Goal: Information Seeking & Learning: Learn about a topic

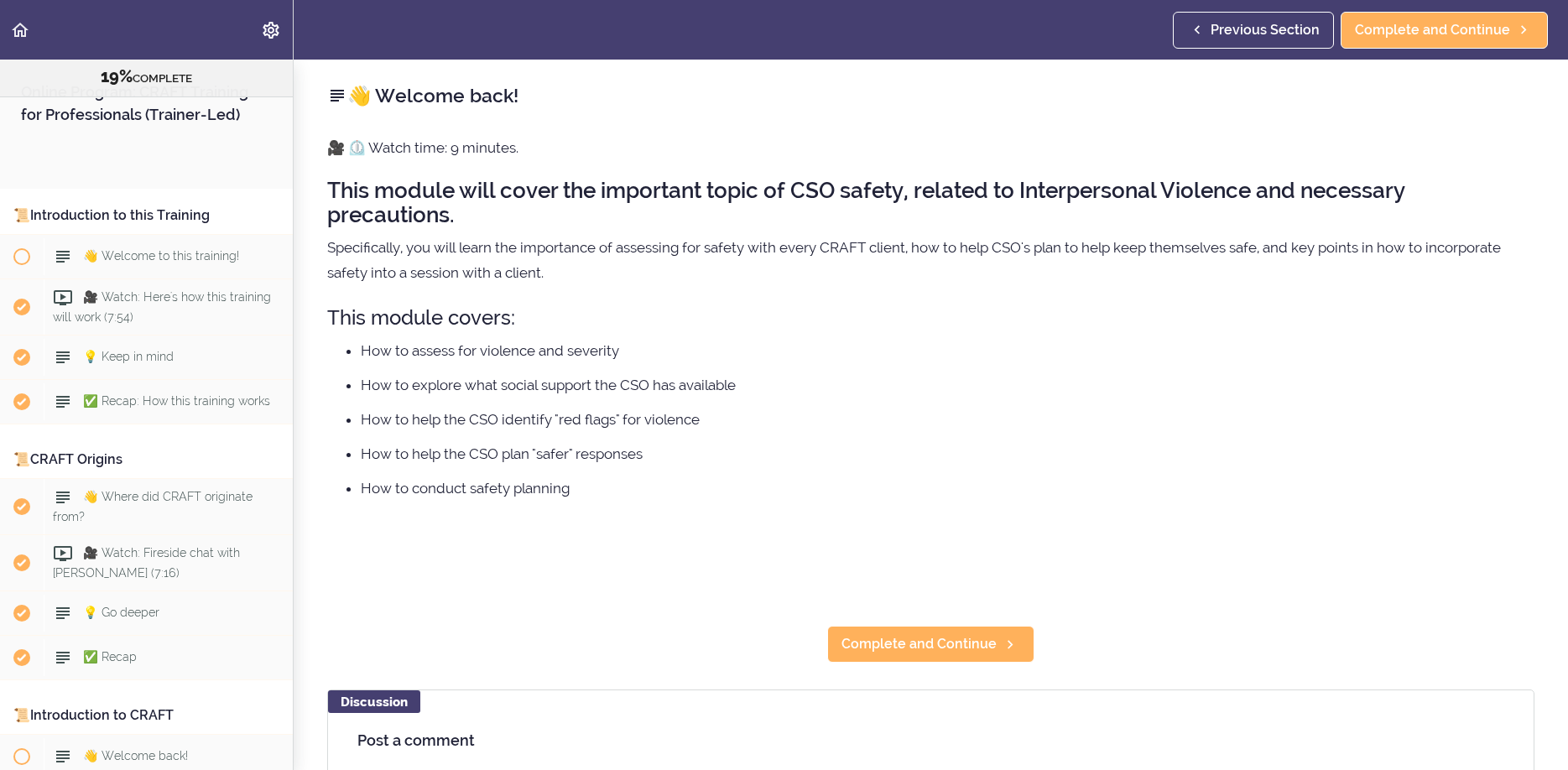
scroll to position [1832, 0]
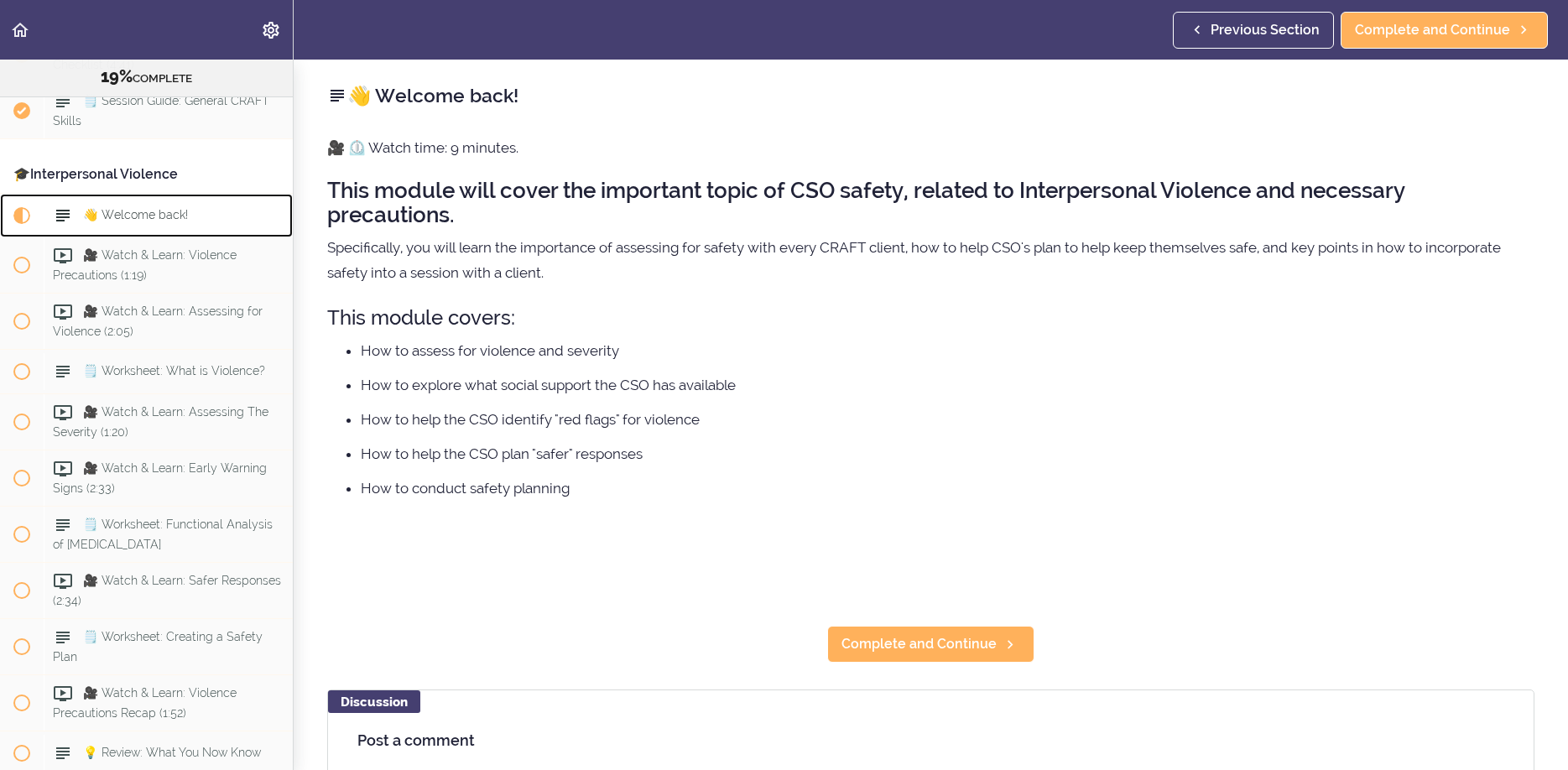
click at [130, 234] on div "👋 Welcome back!" at bounding box center [168, 216] width 249 height 37
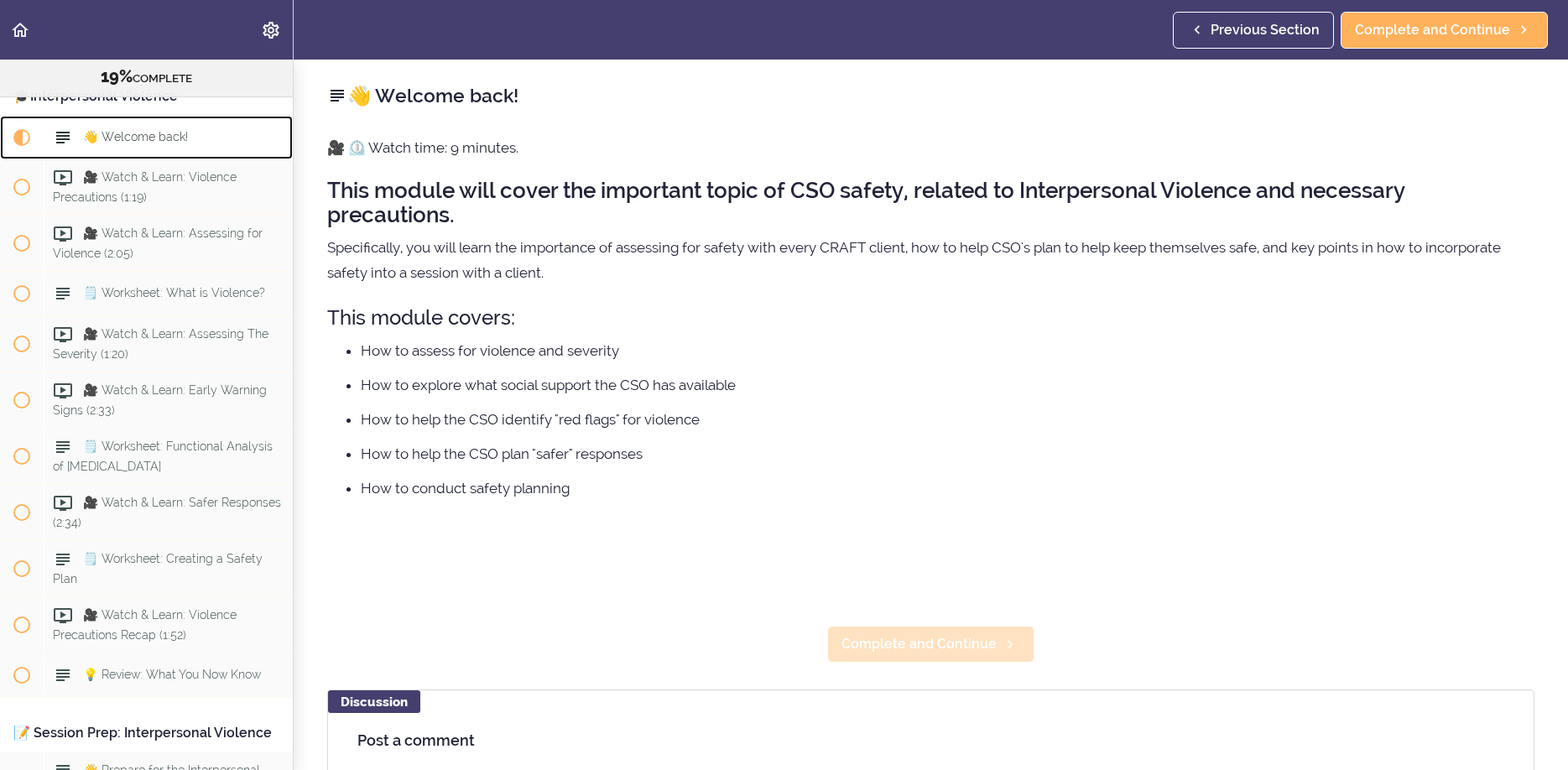
scroll to position [1912, 0]
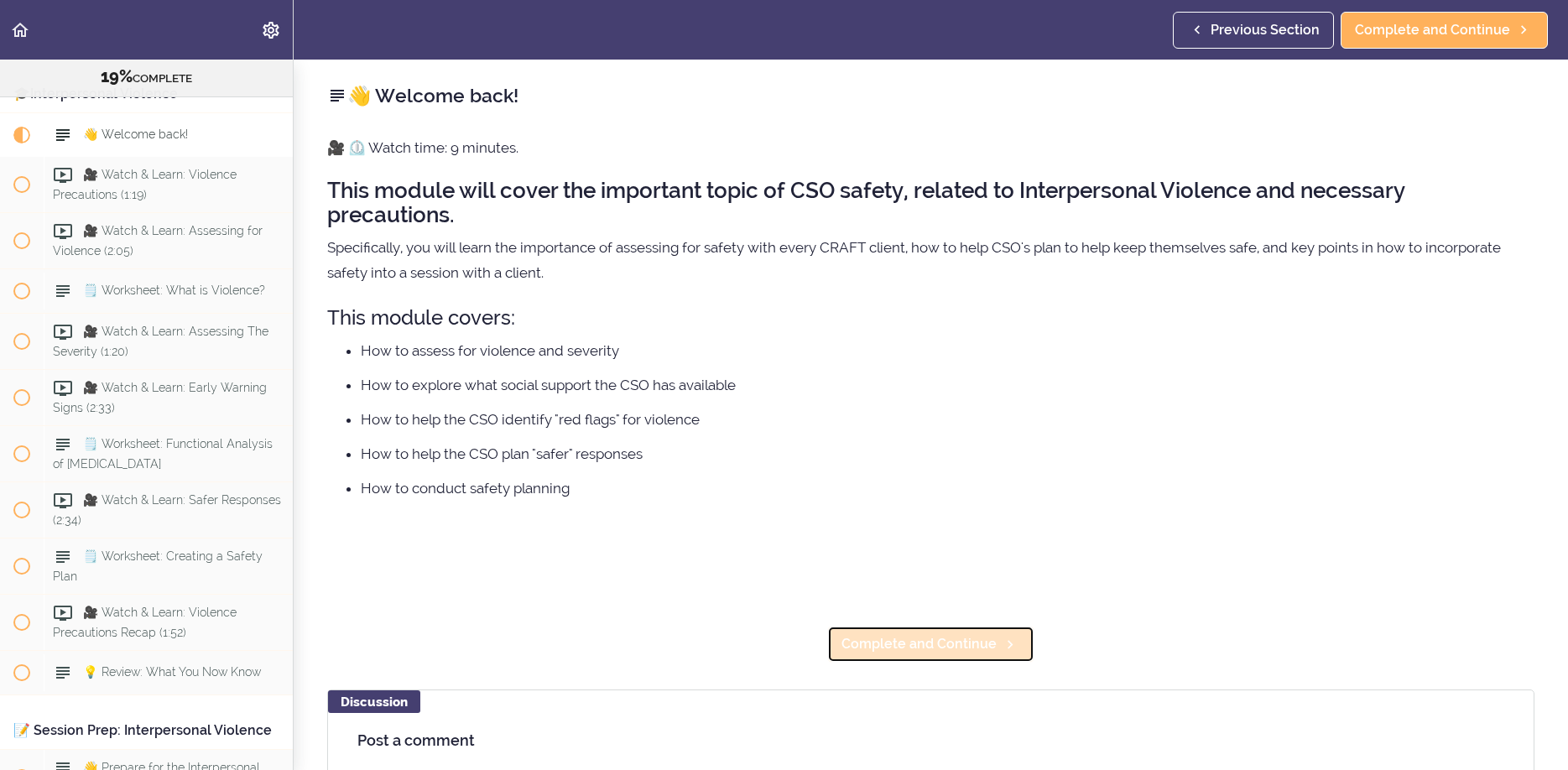
click at [884, 644] on span "Complete and Continue" at bounding box center [919, 644] width 156 height 20
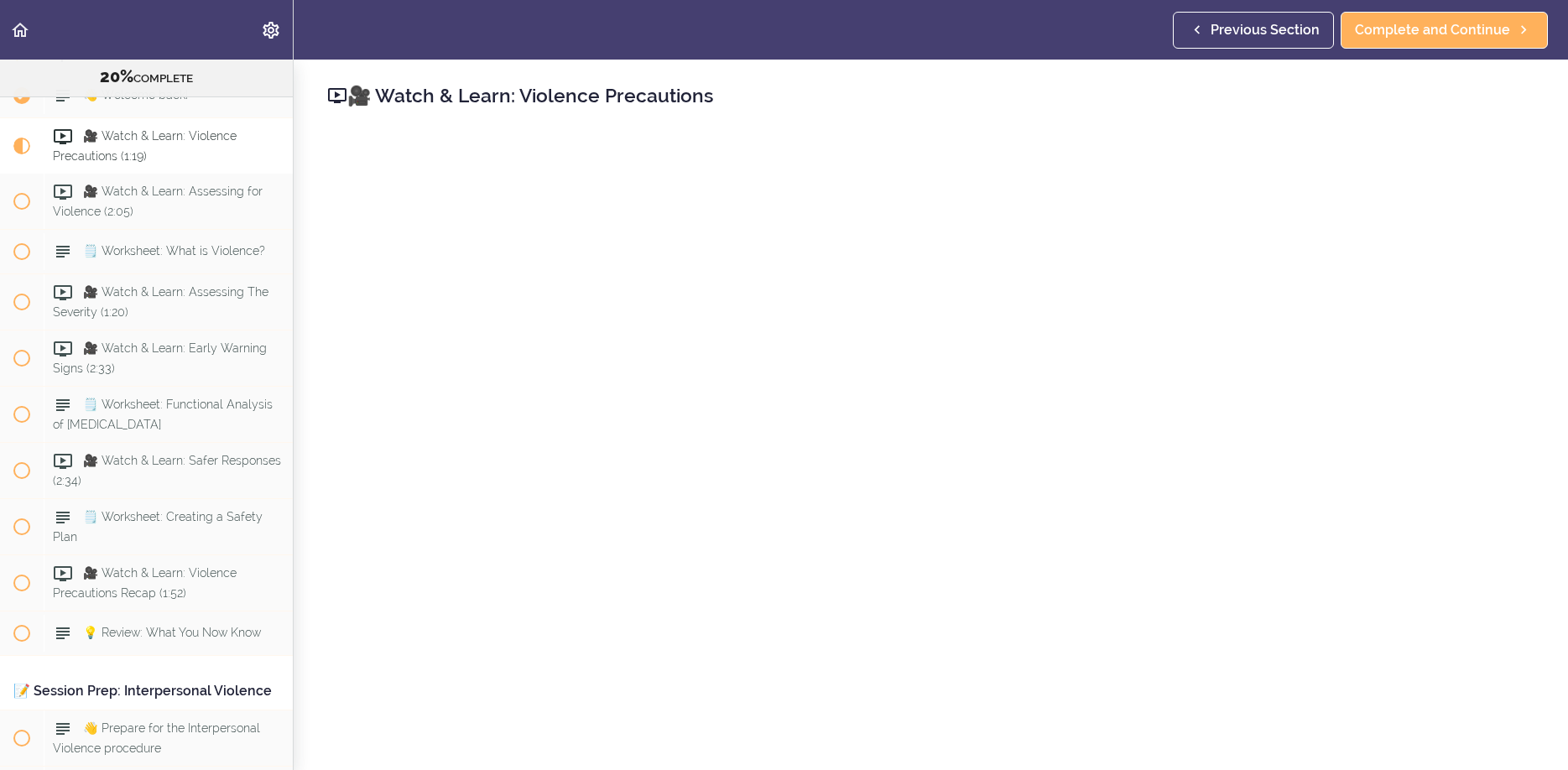
scroll to position [1957, 0]
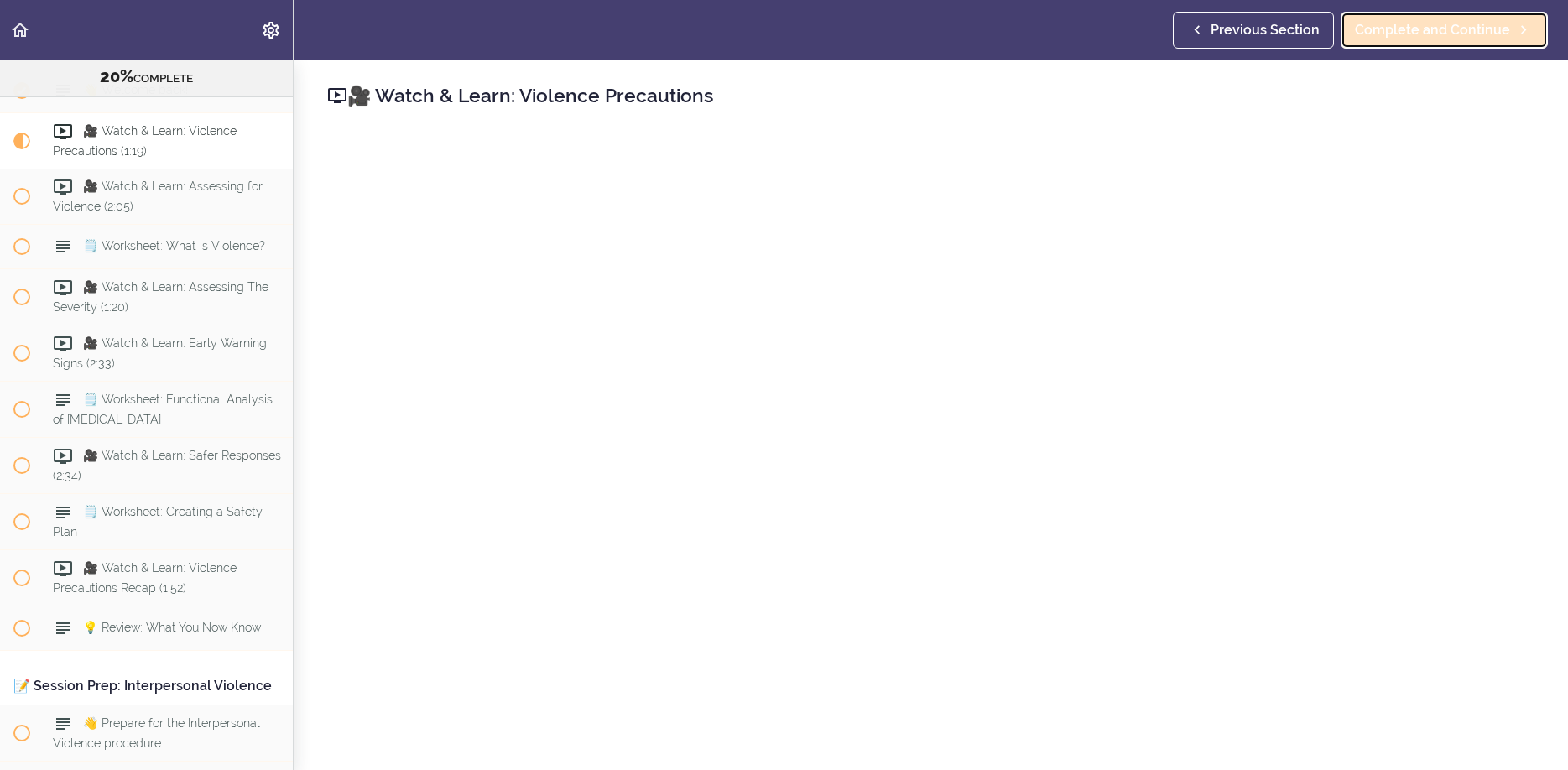
click at [1458, 20] on span "Complete and Continue" at bounding box center [1433, 31] width 156 height 20
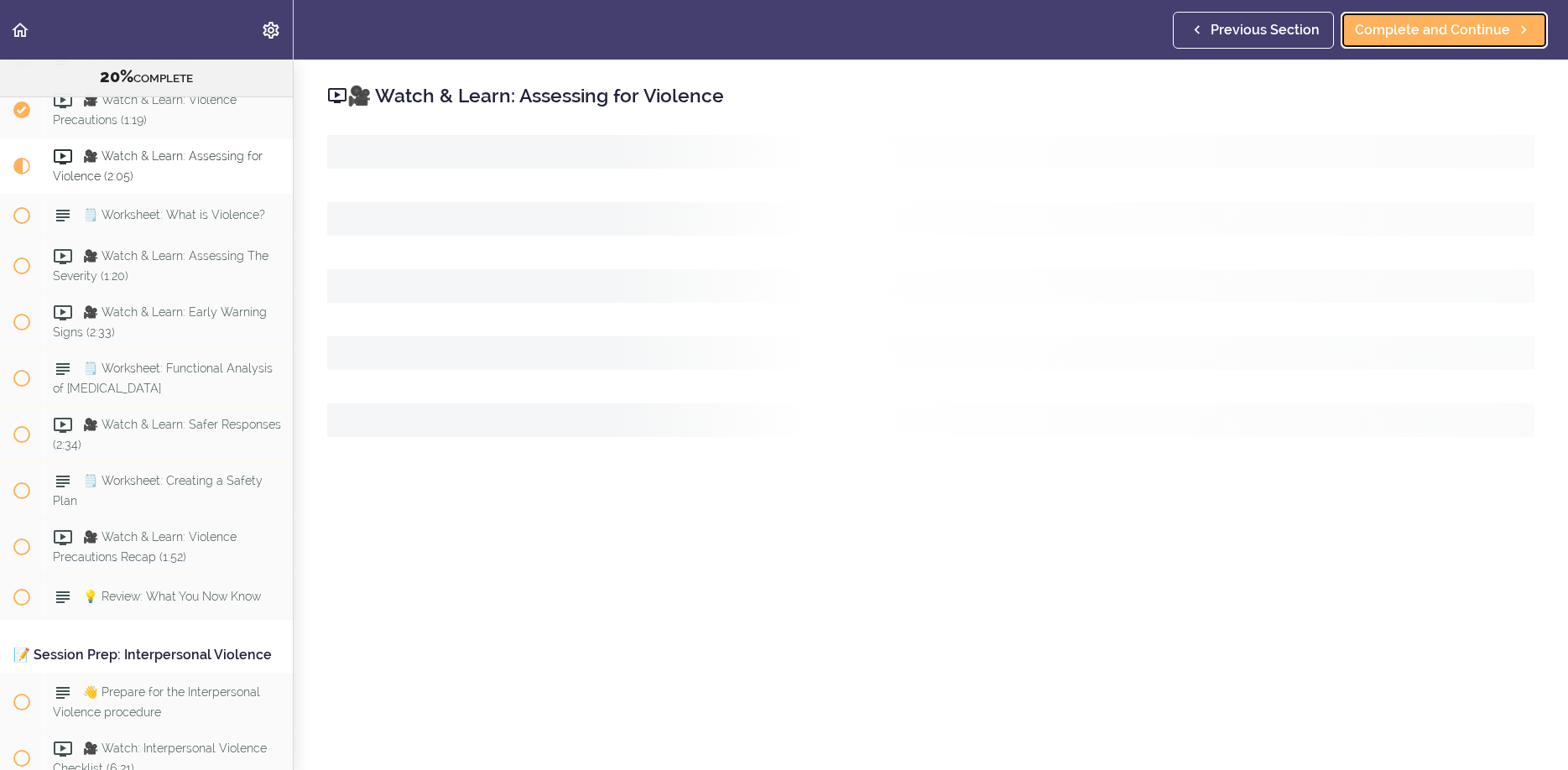
scroll to position [2013, 0]
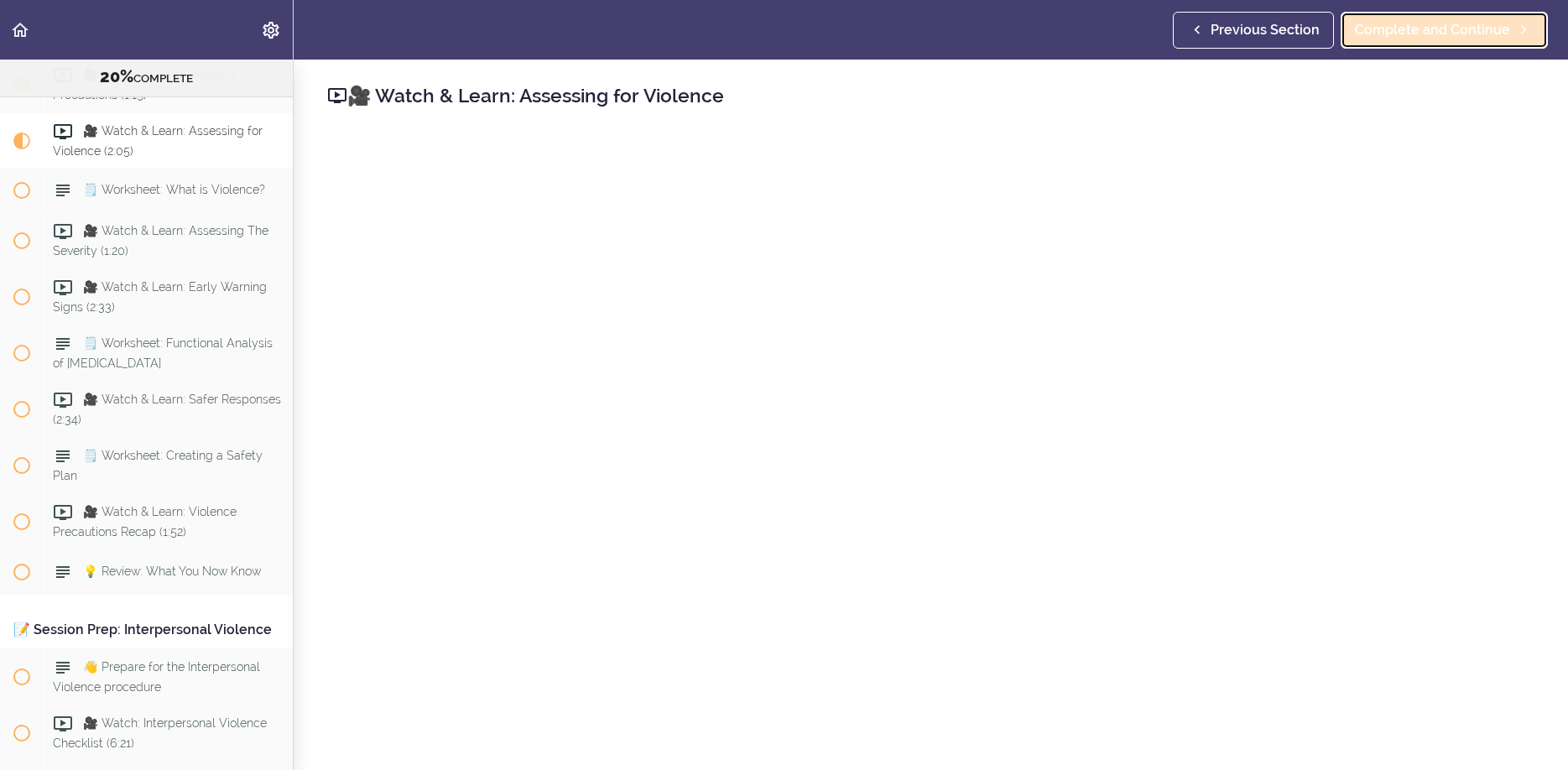
click at [1424, 30] on span "Complete and Continue" at bounding box center [1433, 31] width 156 height 20
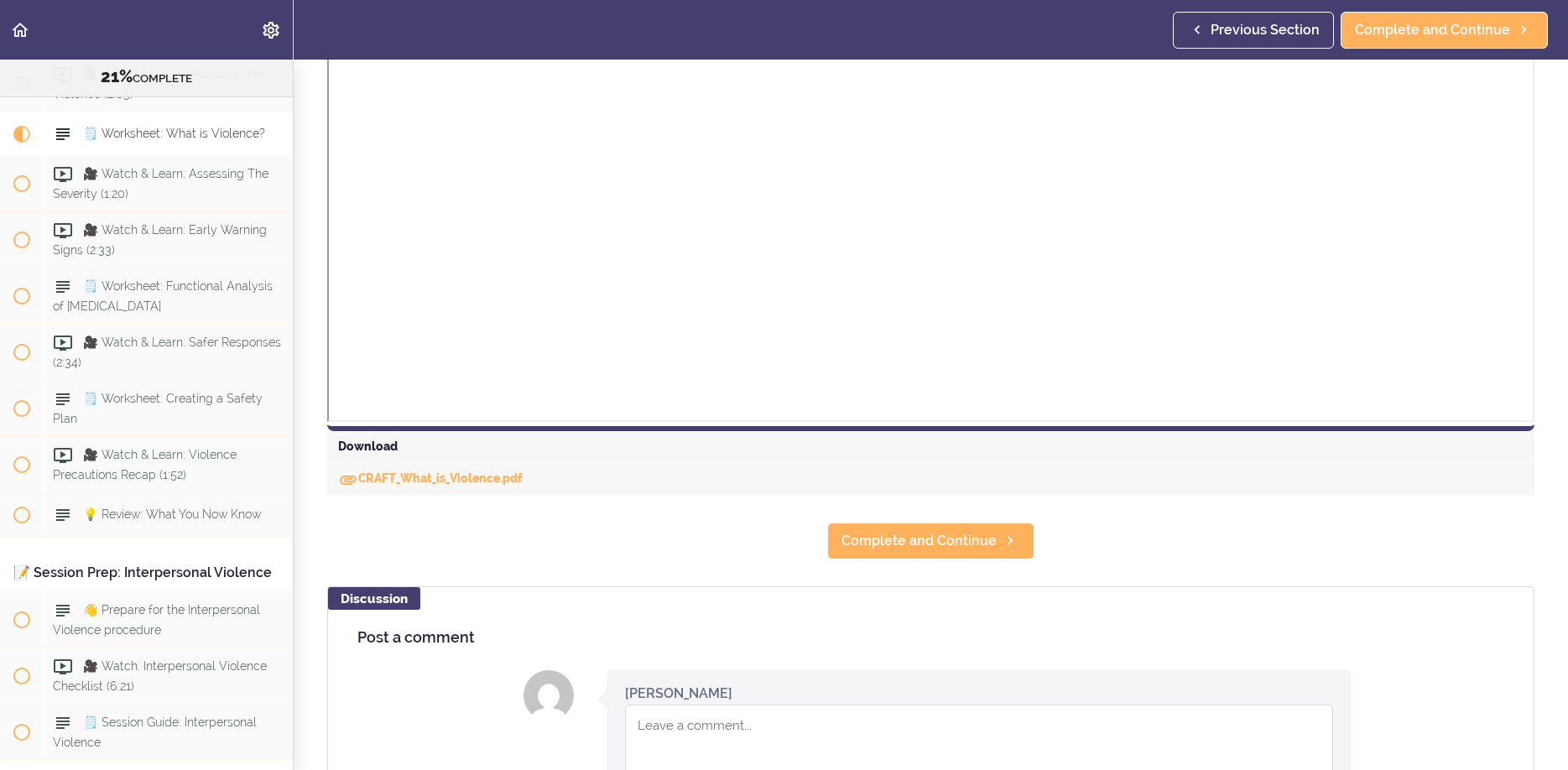
scroll to position [644, 0]
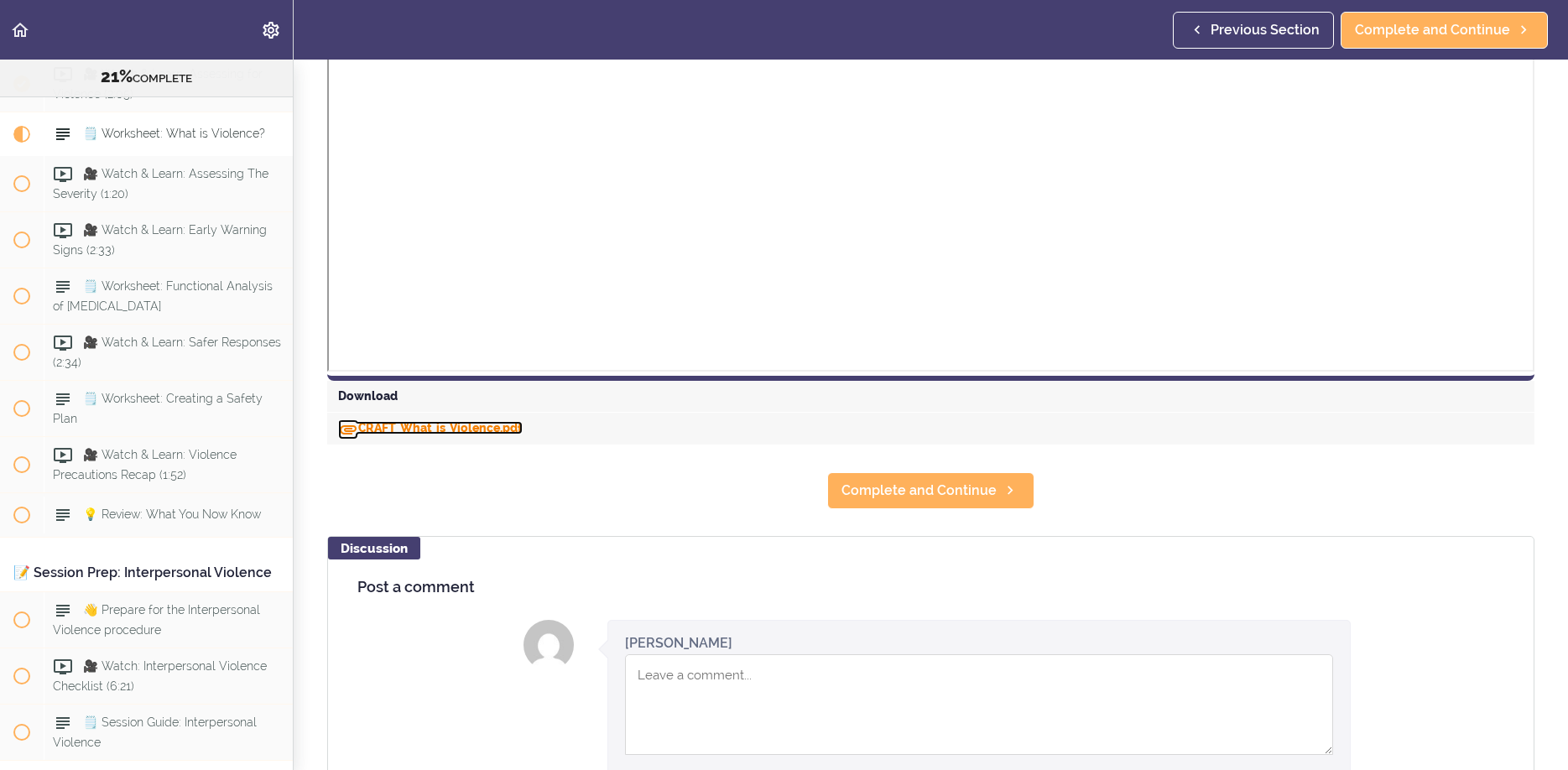
click at [418, 424] on link "CRAFT_What_is_Violence.pdf" at bounding box center [430, 427] width 184 height 13
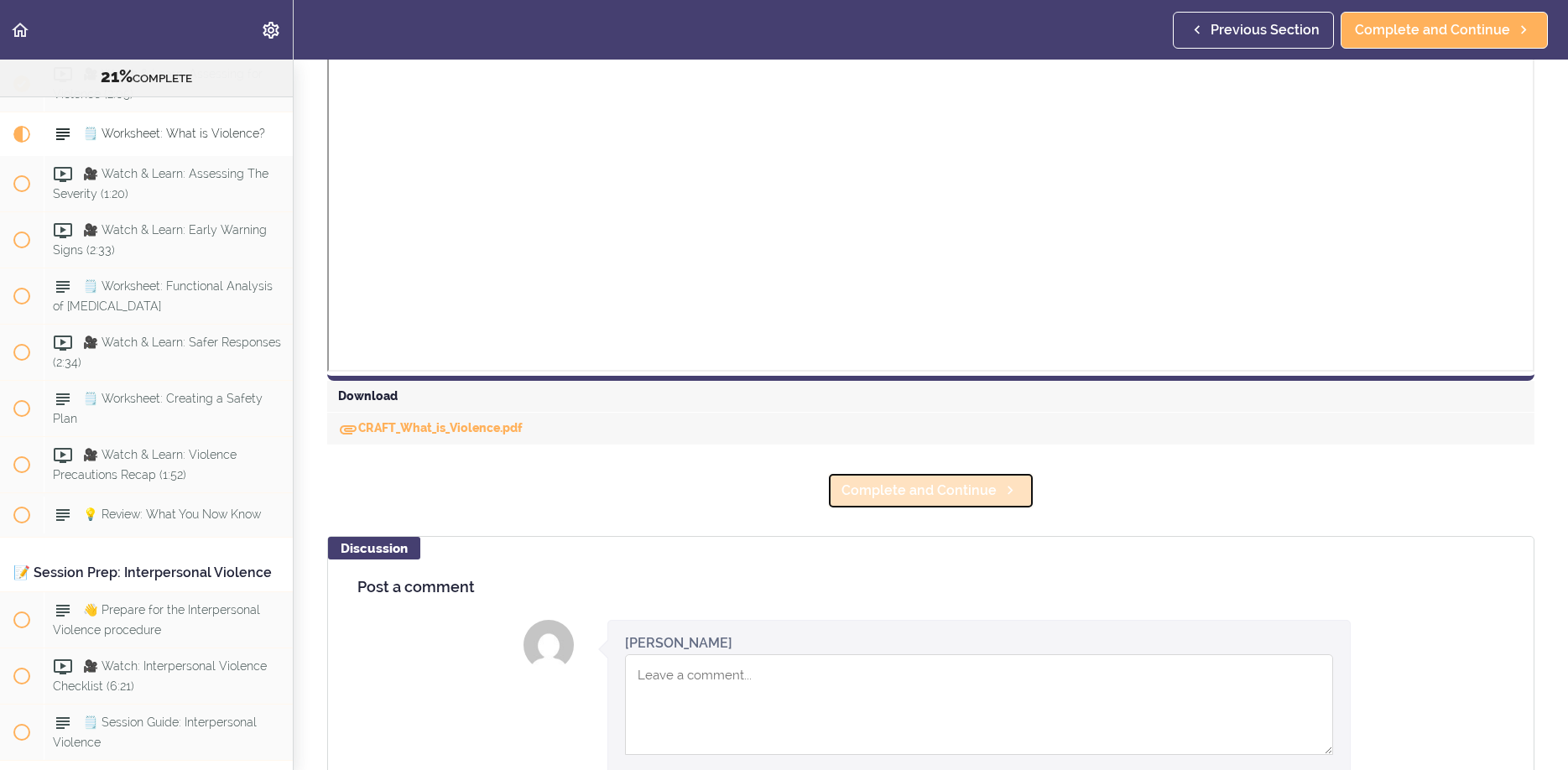
click at [907, 502] on link "Complete and Continue" at bounding box center [931, 491] width 207 height 37
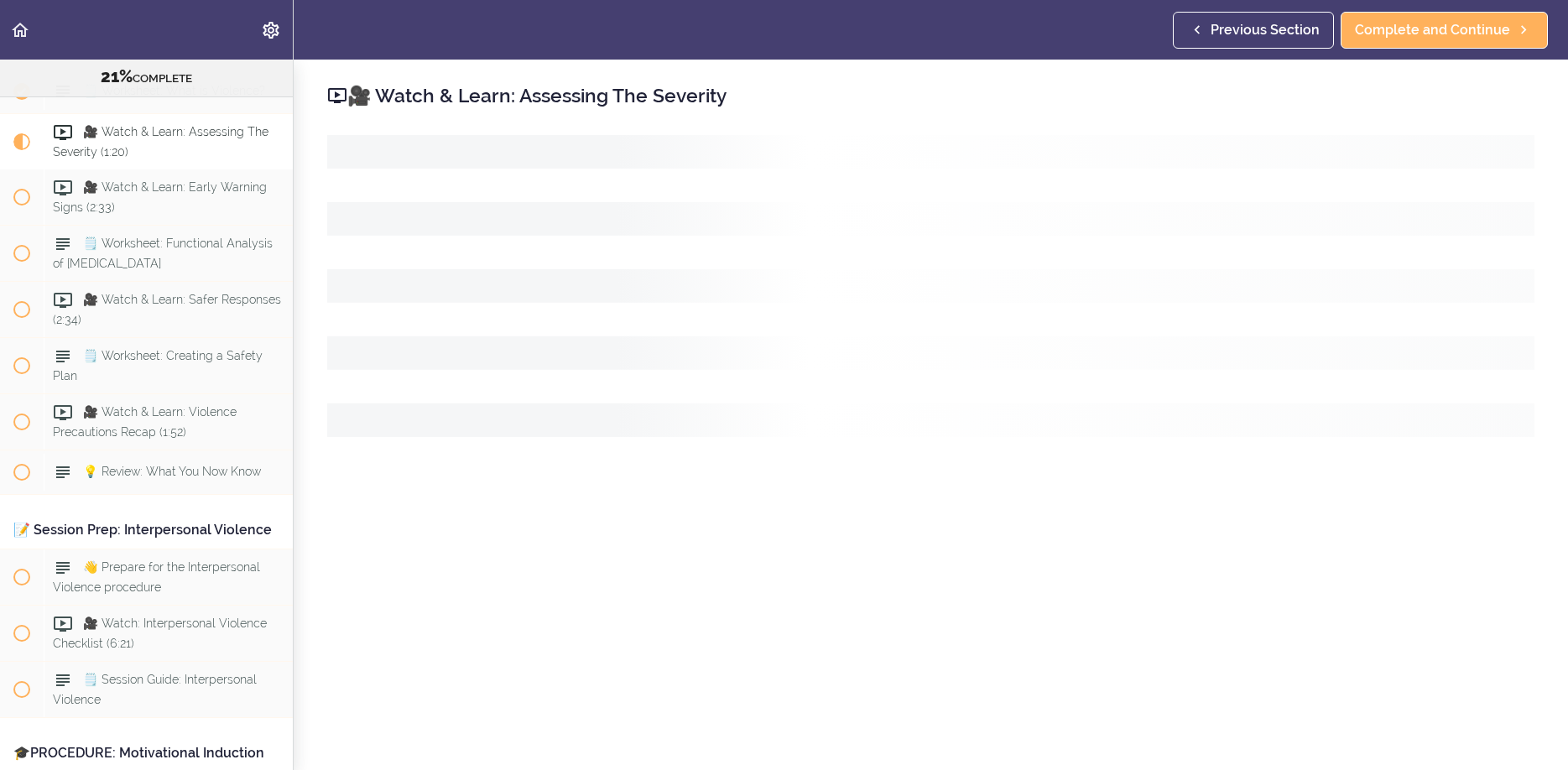
scroll to position [2114, 0]
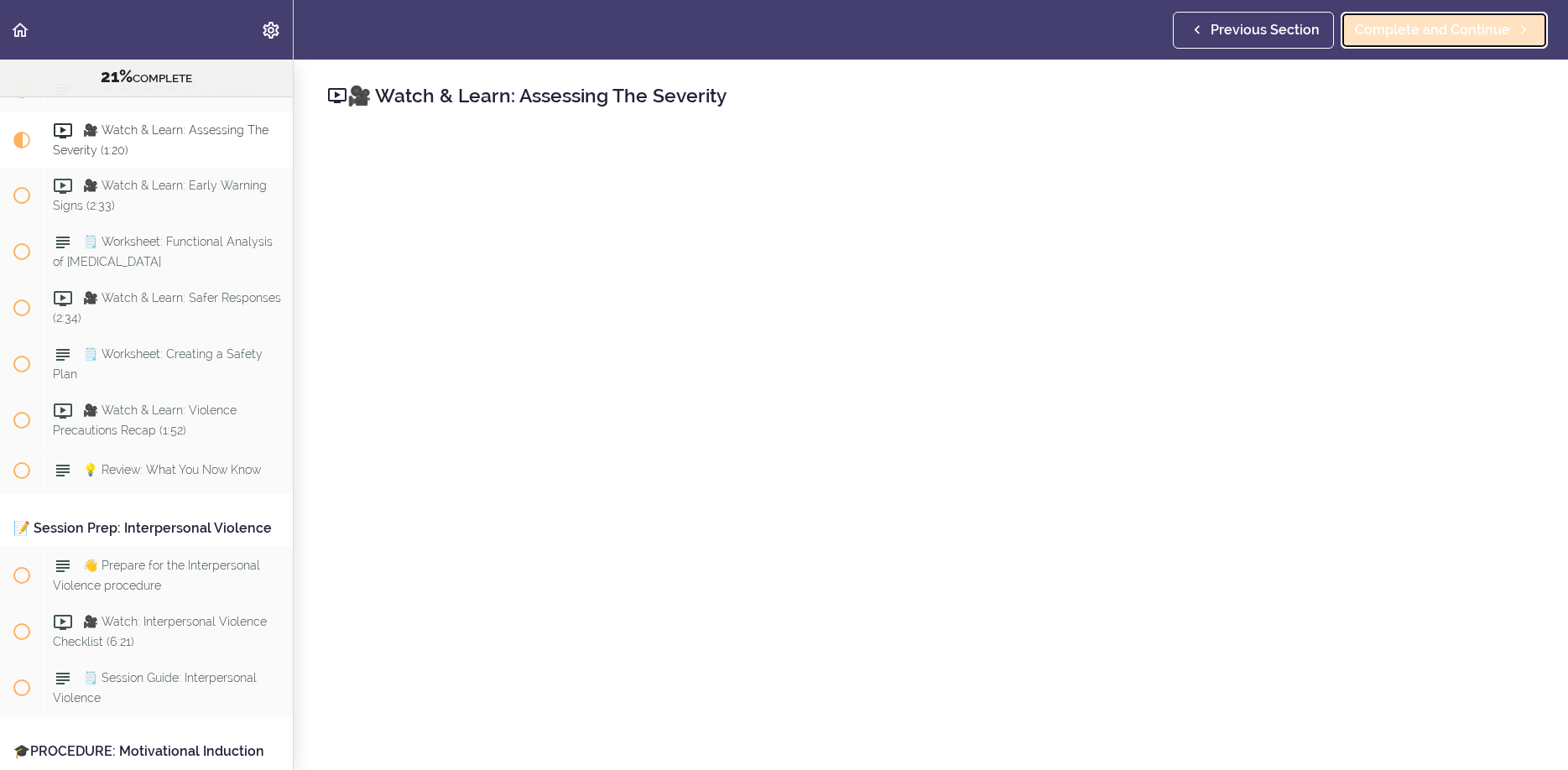
click at [1380, 33] on span "Complete and Continue" at bounding box center [1433, 31] width 156 height 20
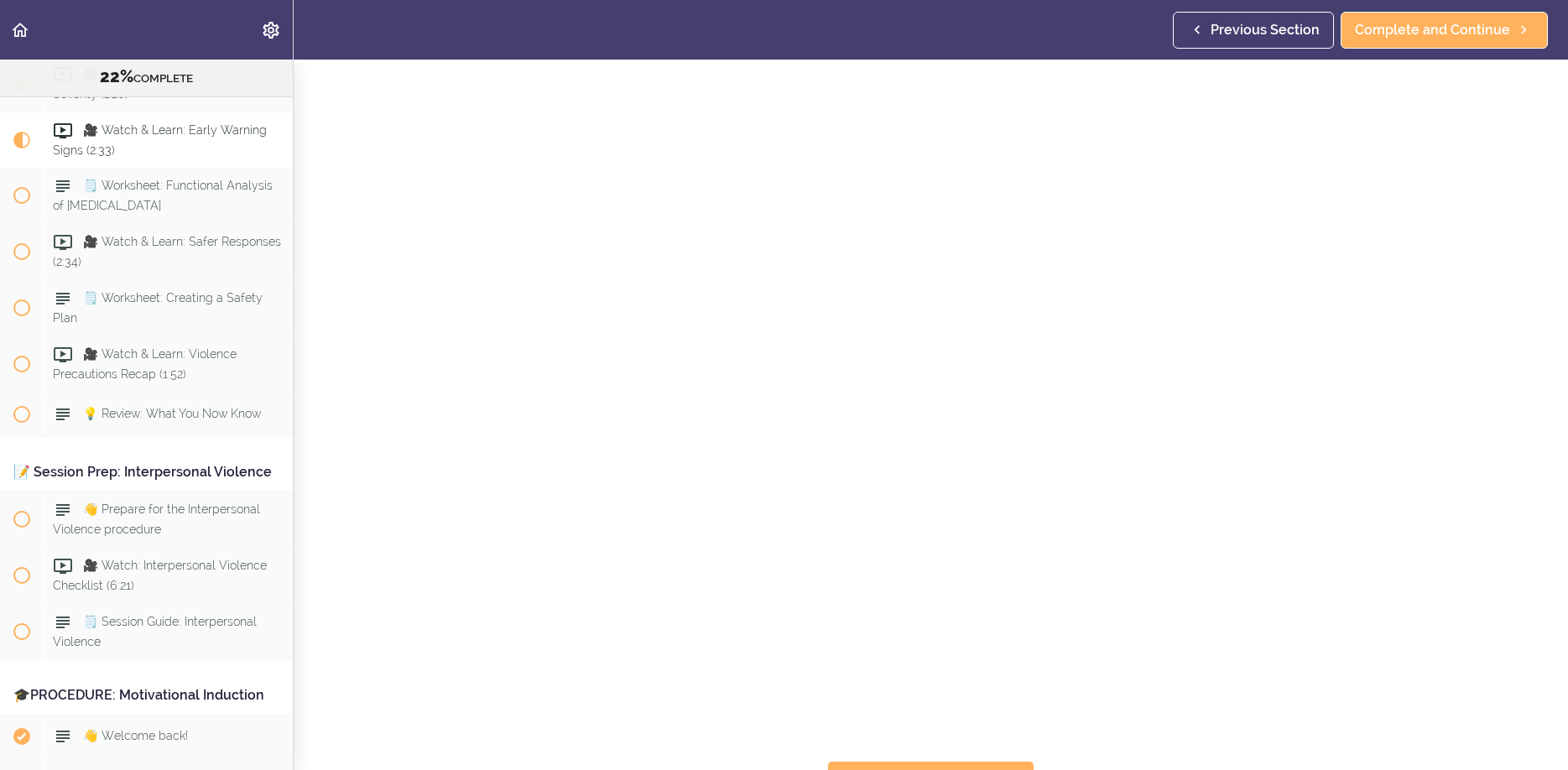
scroll to position [108, 0]
click at [867, 741] on span "Complete and Continue" at bounding box center [919, 751] width 156 height 20
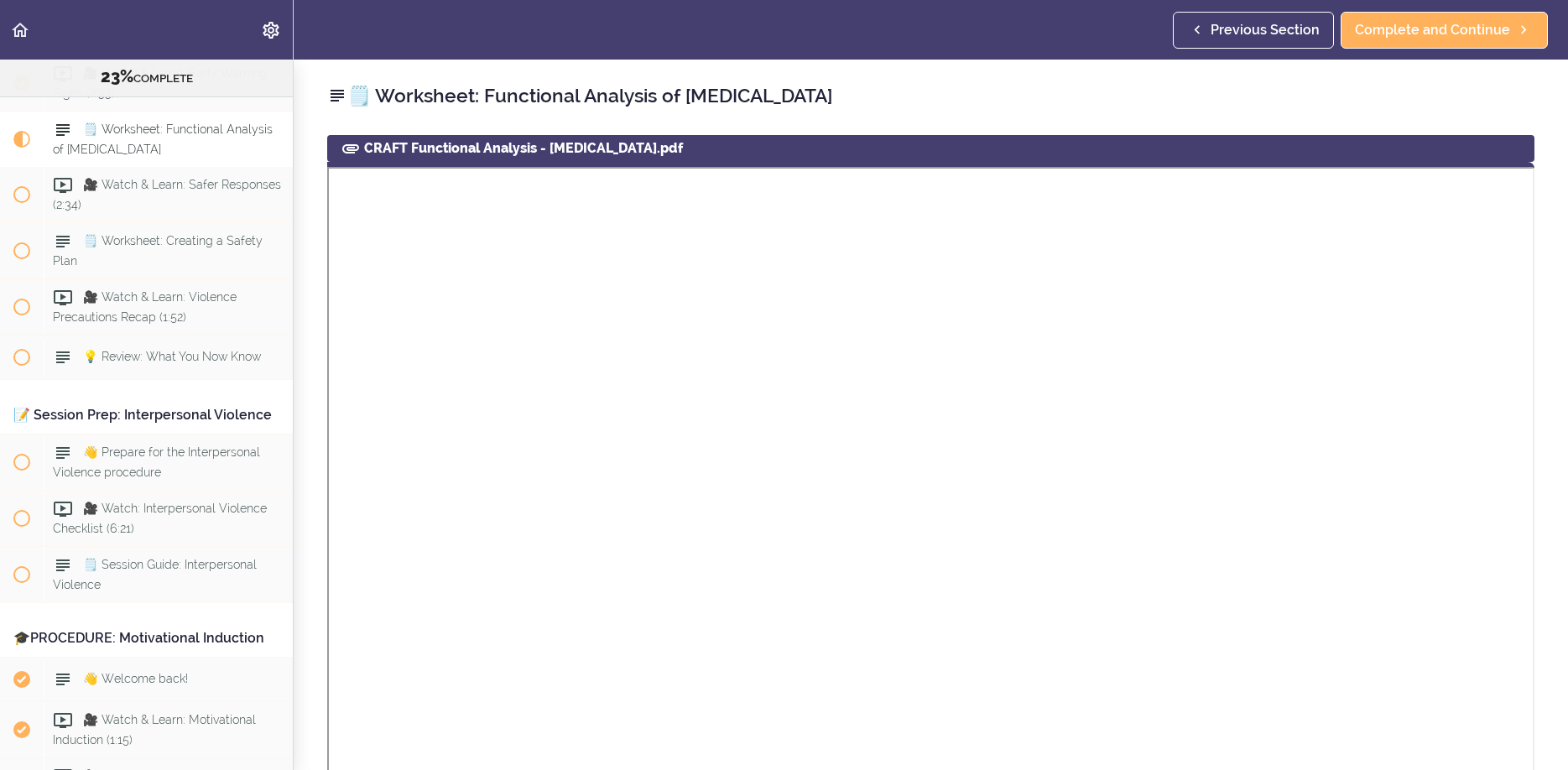
scroll to position [290, 0]
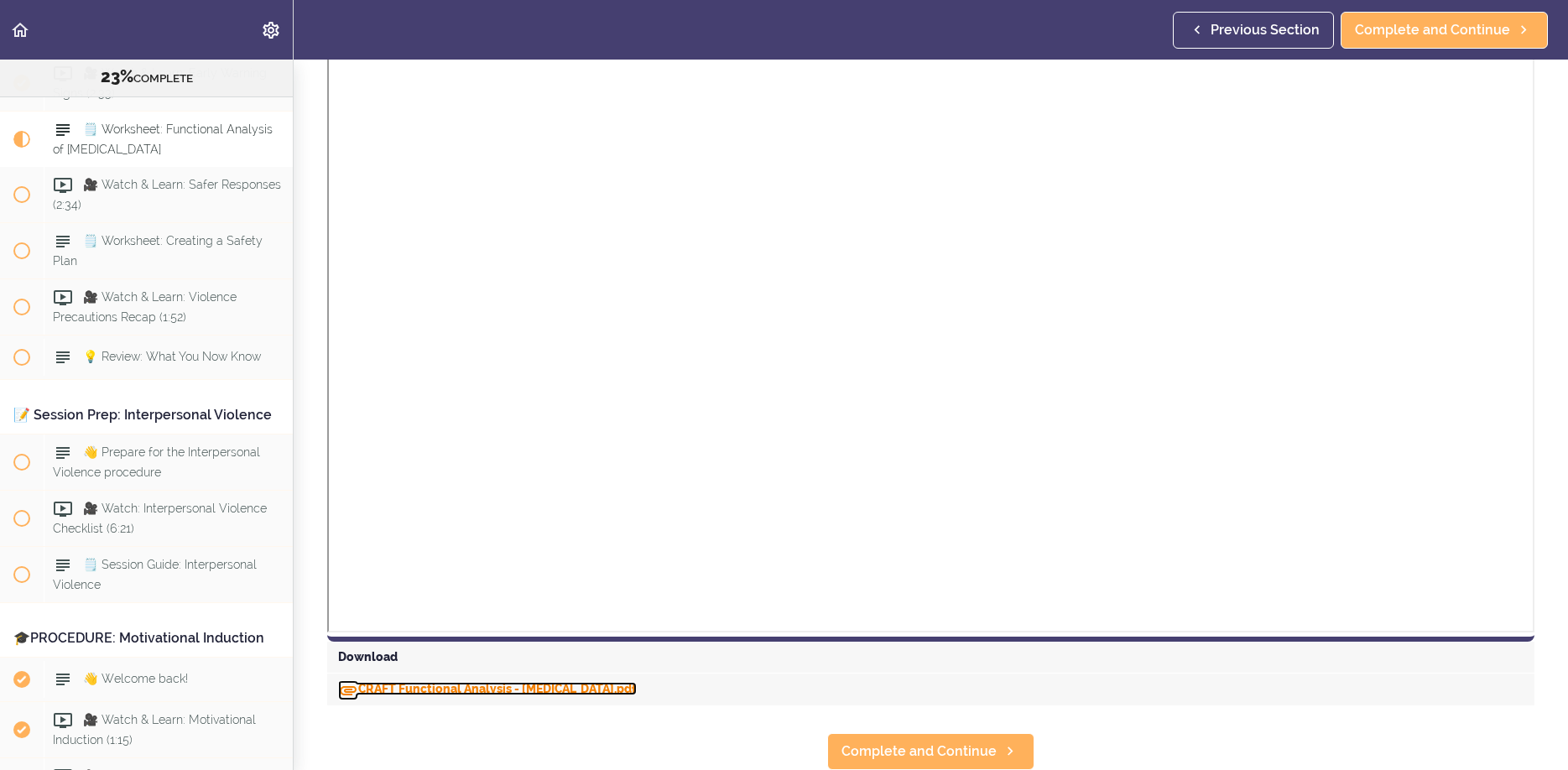
click at [576, 688] on link "CRAFT Functional Analysis - [MEDICAL_DATA].pdf" at bounding box center [487, 688] width 299 height 13
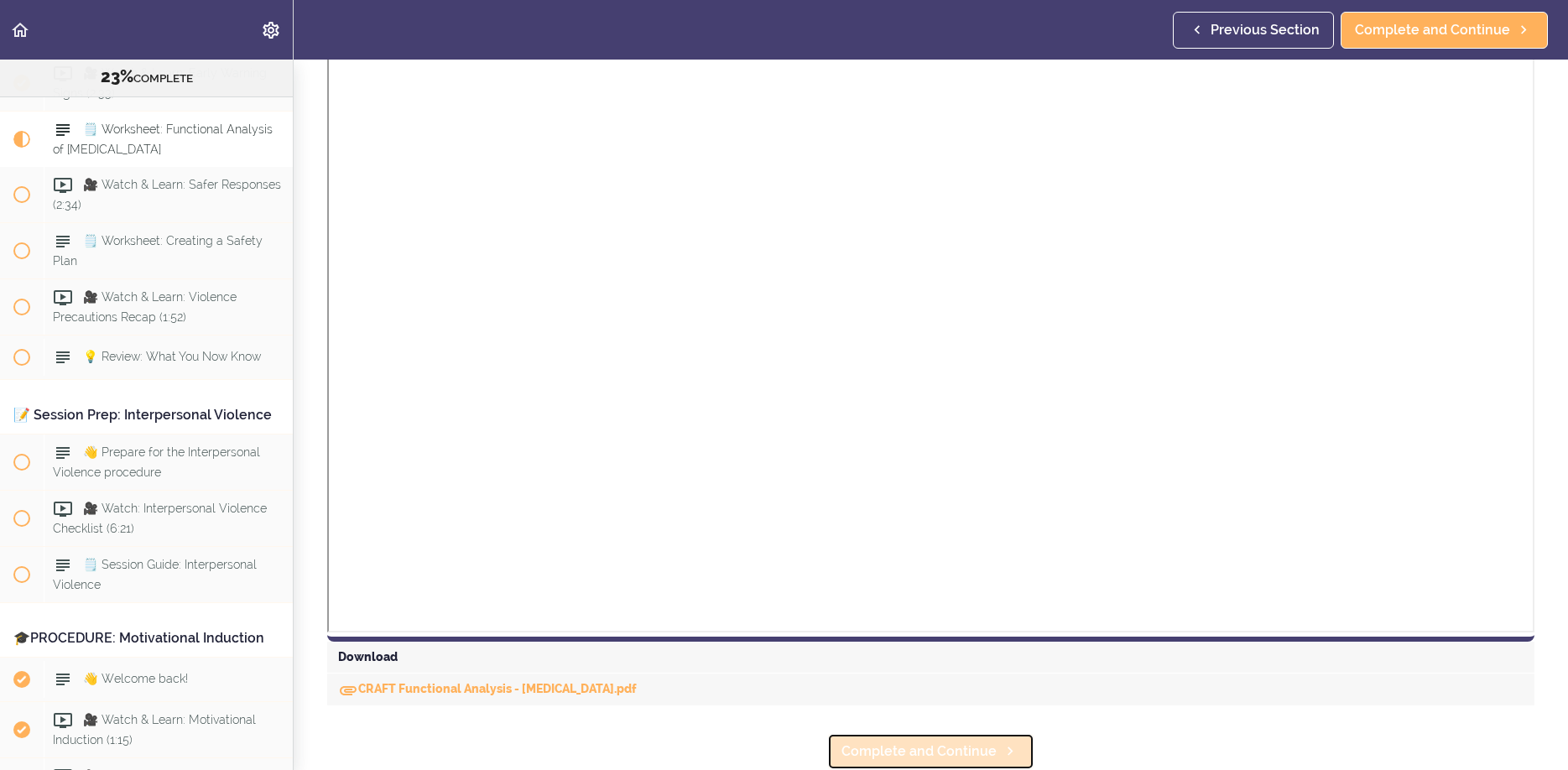
click at [954, 750] on span "Complete and Continue" at bounding box center [919, 751] width 156 height 20
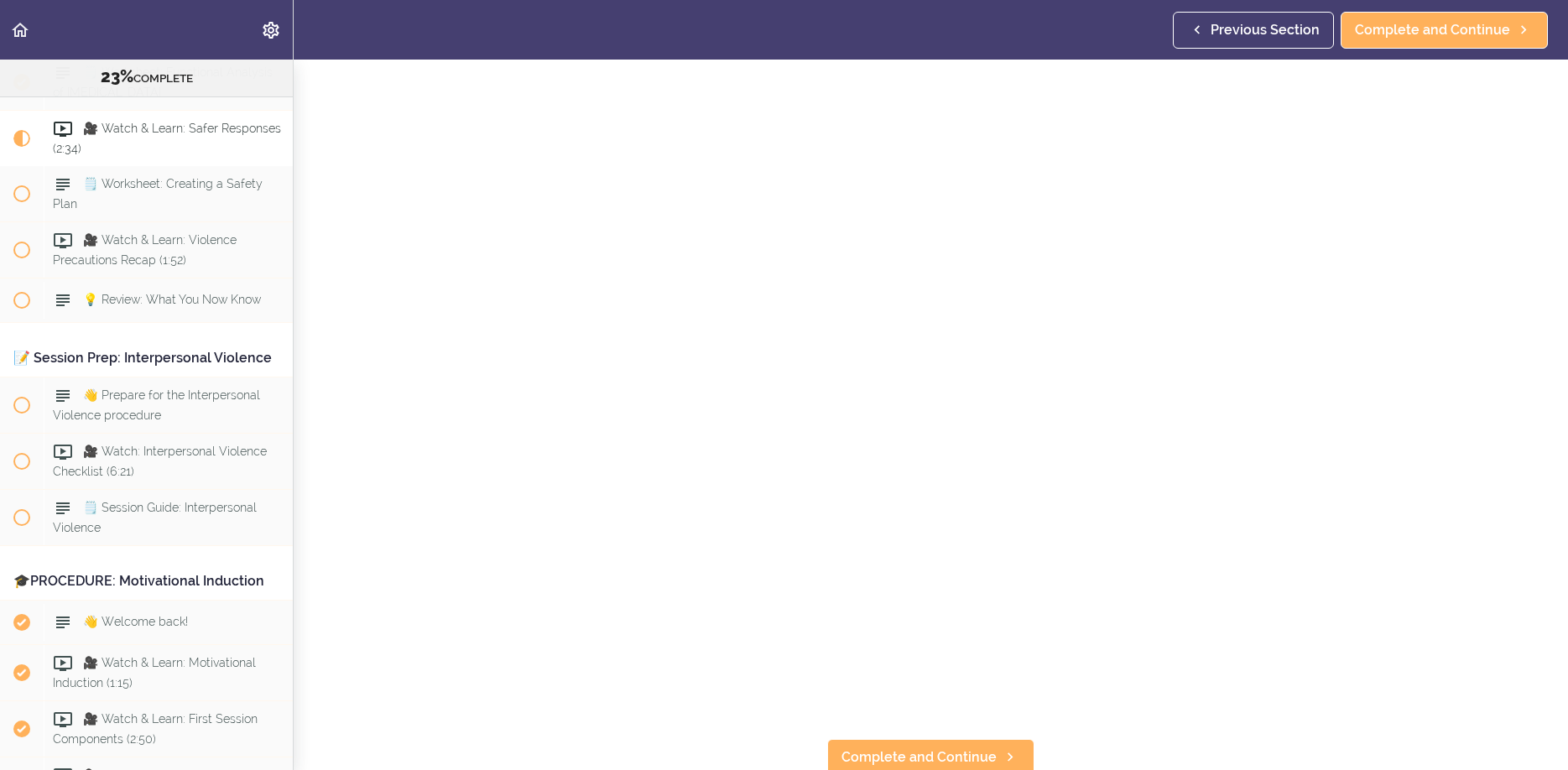
scroll to position [108, 0]
click at [920, 752] on span "Complete and Continue" at bounding box center [919, 751] width 156 height 20
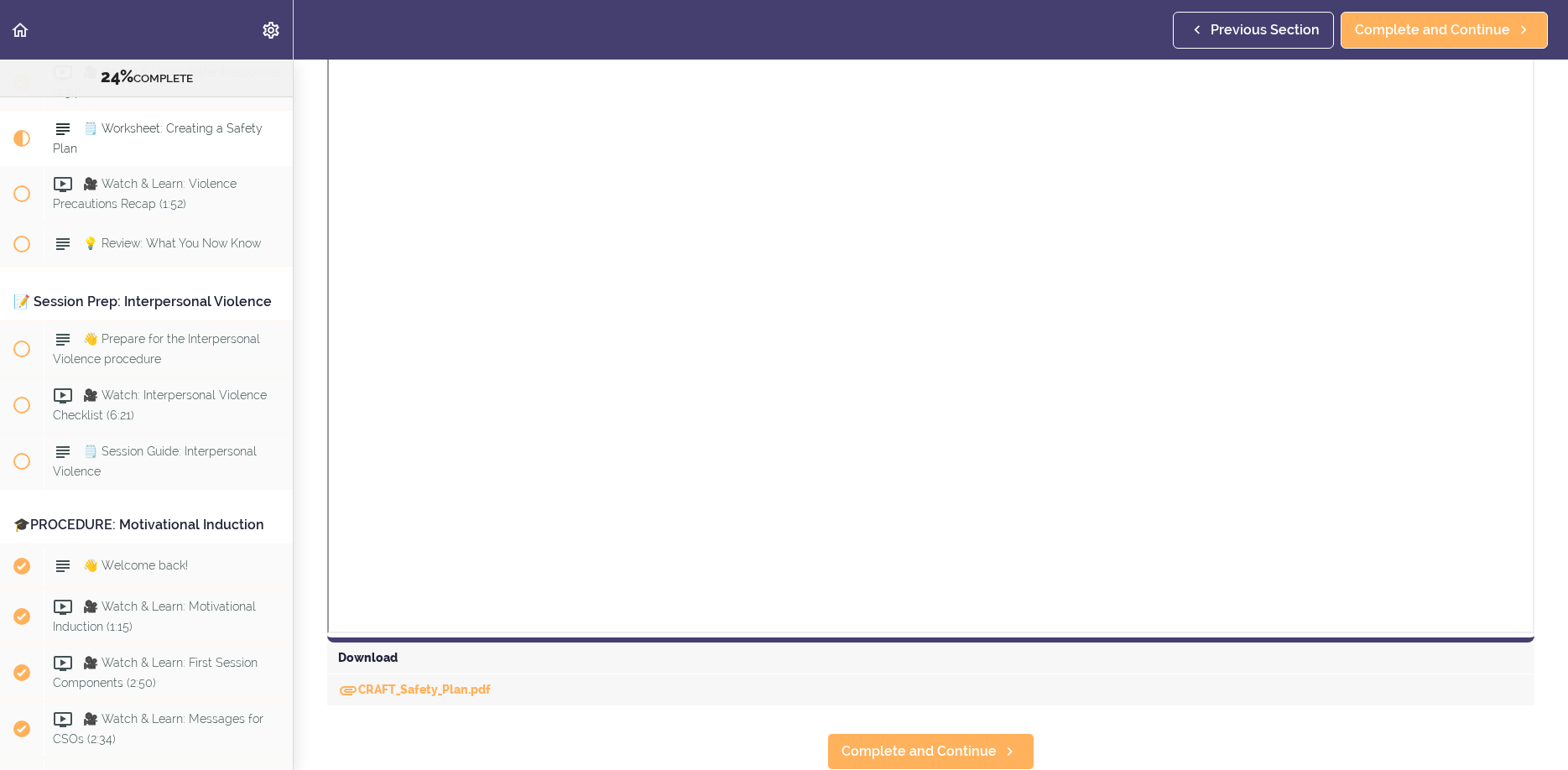
scroll to position [520, 0]
click at [428, 686] on link "CRAFT_Safety_Plan.pdf" at bounding box center [415, 689] width 153 height 13
click at [876, 755] on span "Complete and Continue" at bounding box center [919, 751] width 156 height 20
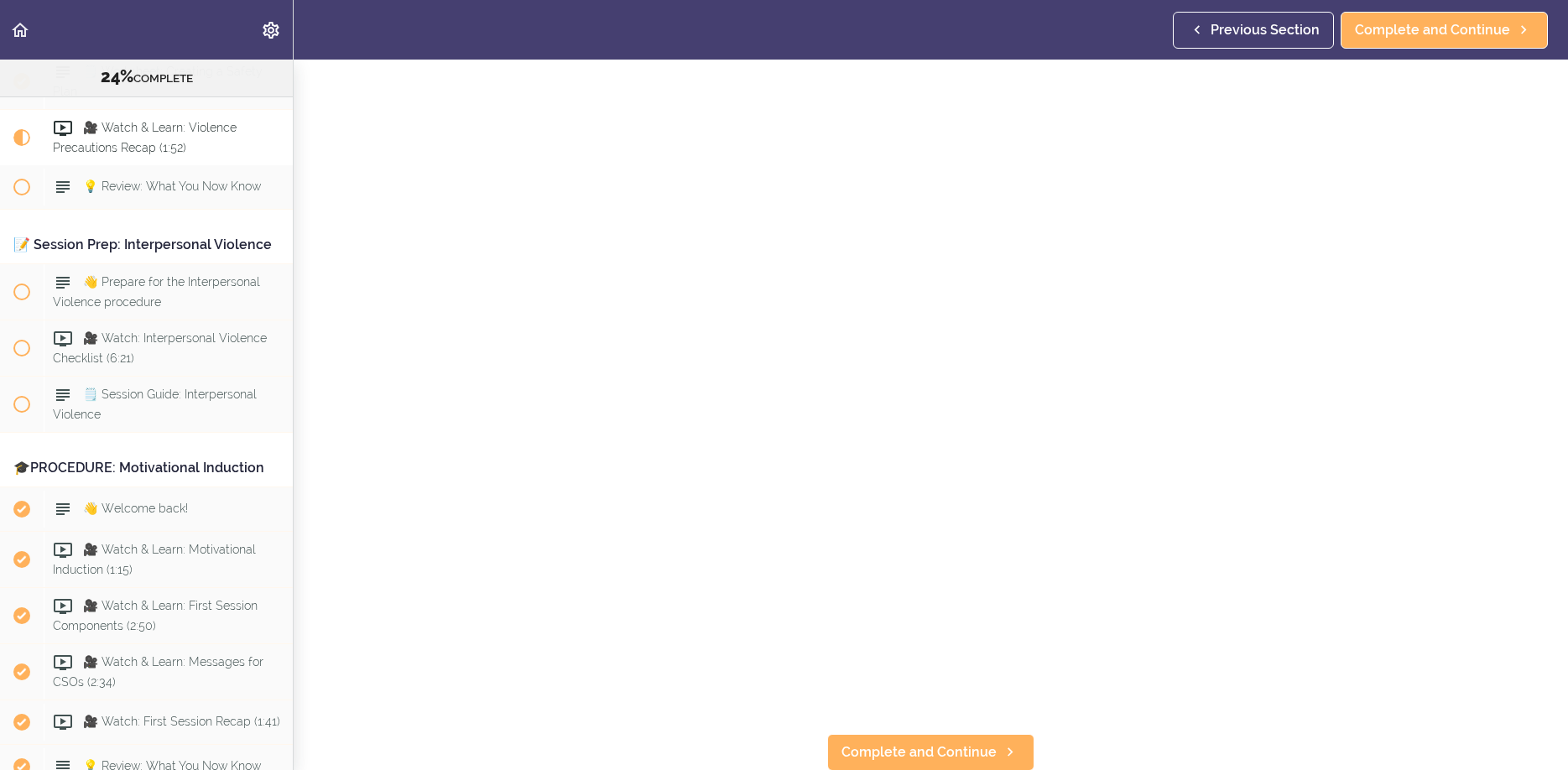
scroll to position [108, 0]
click at [893, 744] on span "Complete and Continue" at bounding box center [919, 751] width 156 height 20
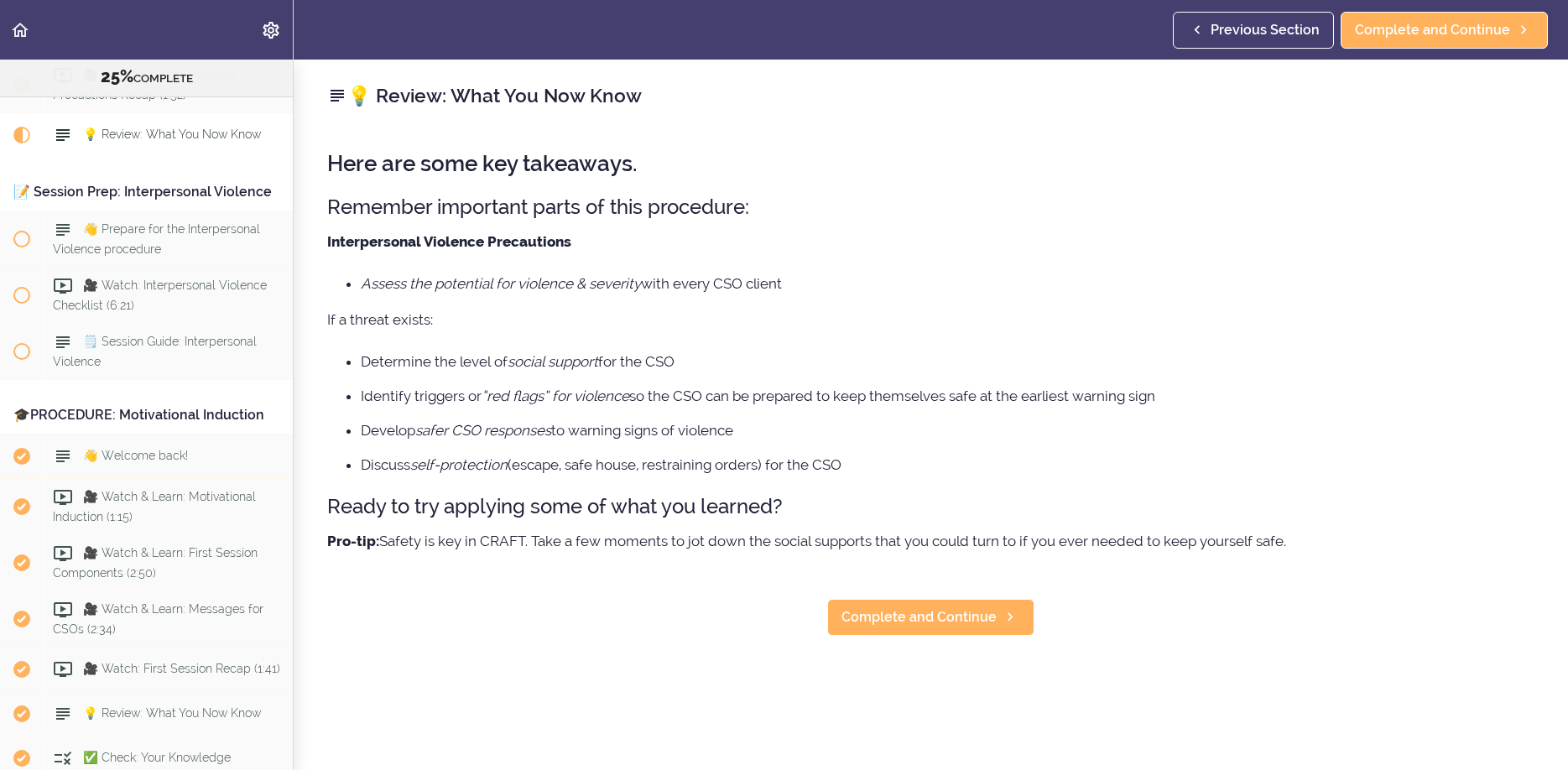
scroll to position [2455, 0]
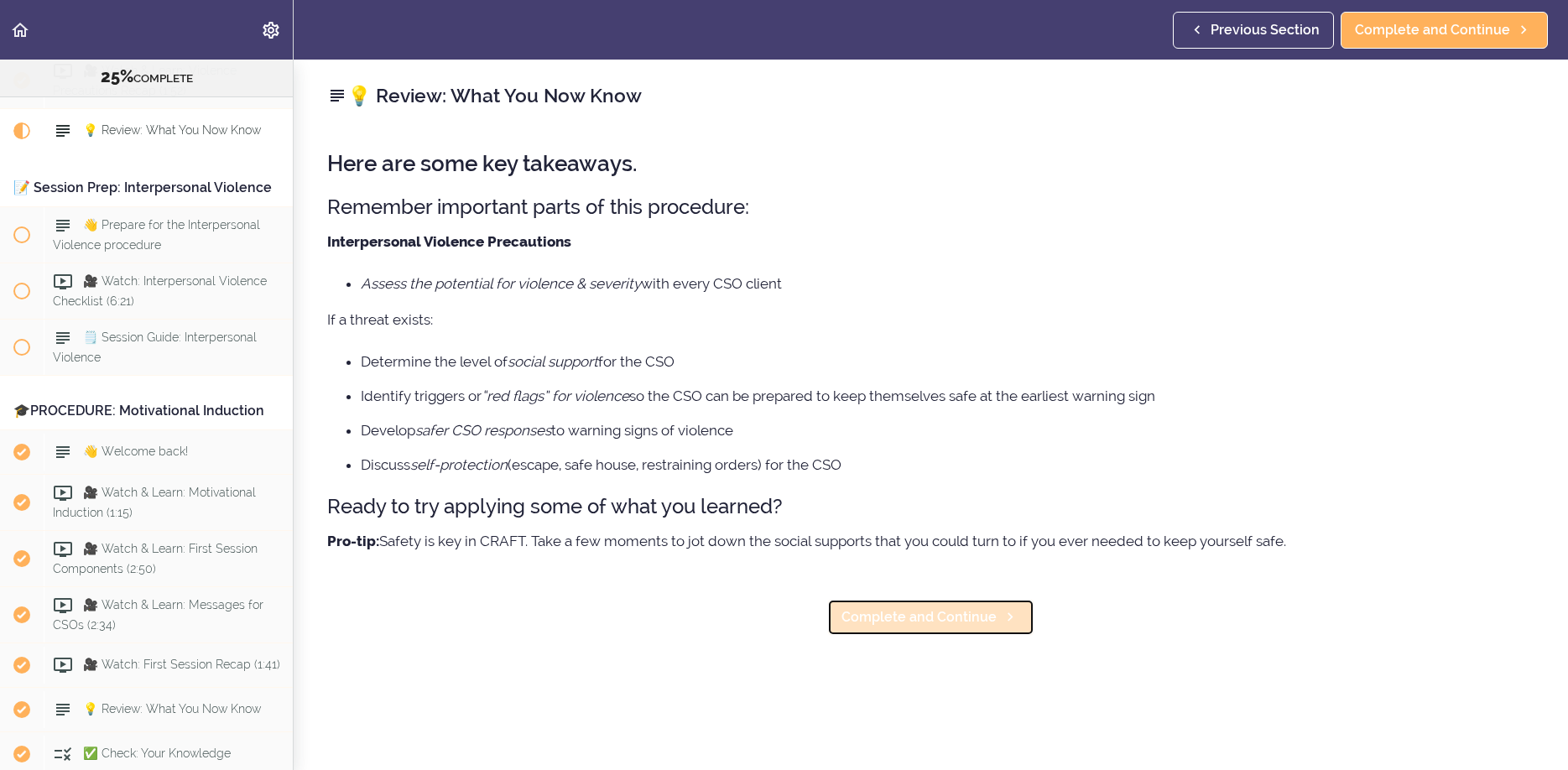
click at [912, 614] on span "Complete and Continue" at bounding box center [919, 617] width 156 height 20
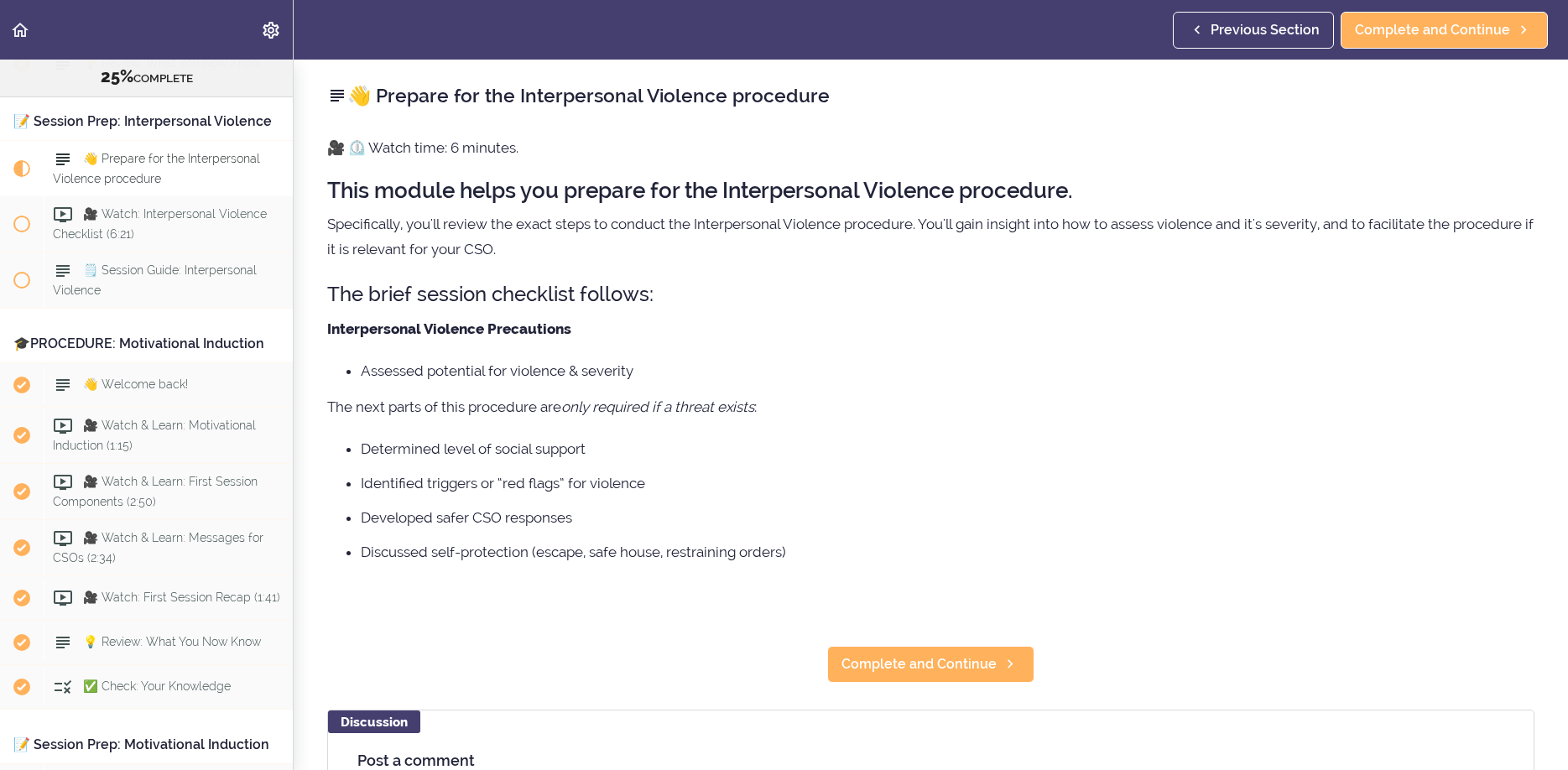
scroll to position [2554, 0]
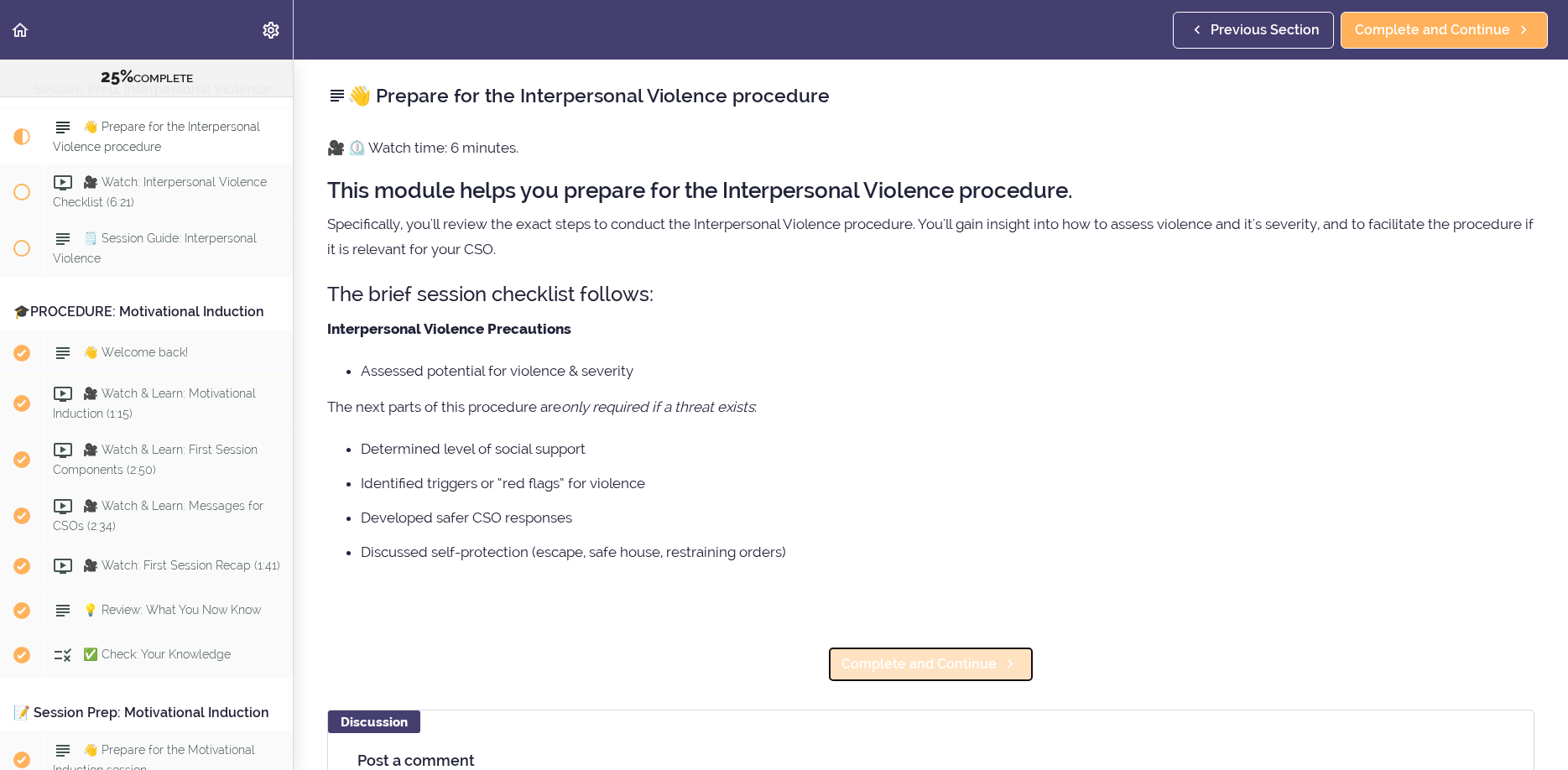
click at [908, 660] on span "Complete and Continue" at bounding box center [919, 664] width 156 height 20
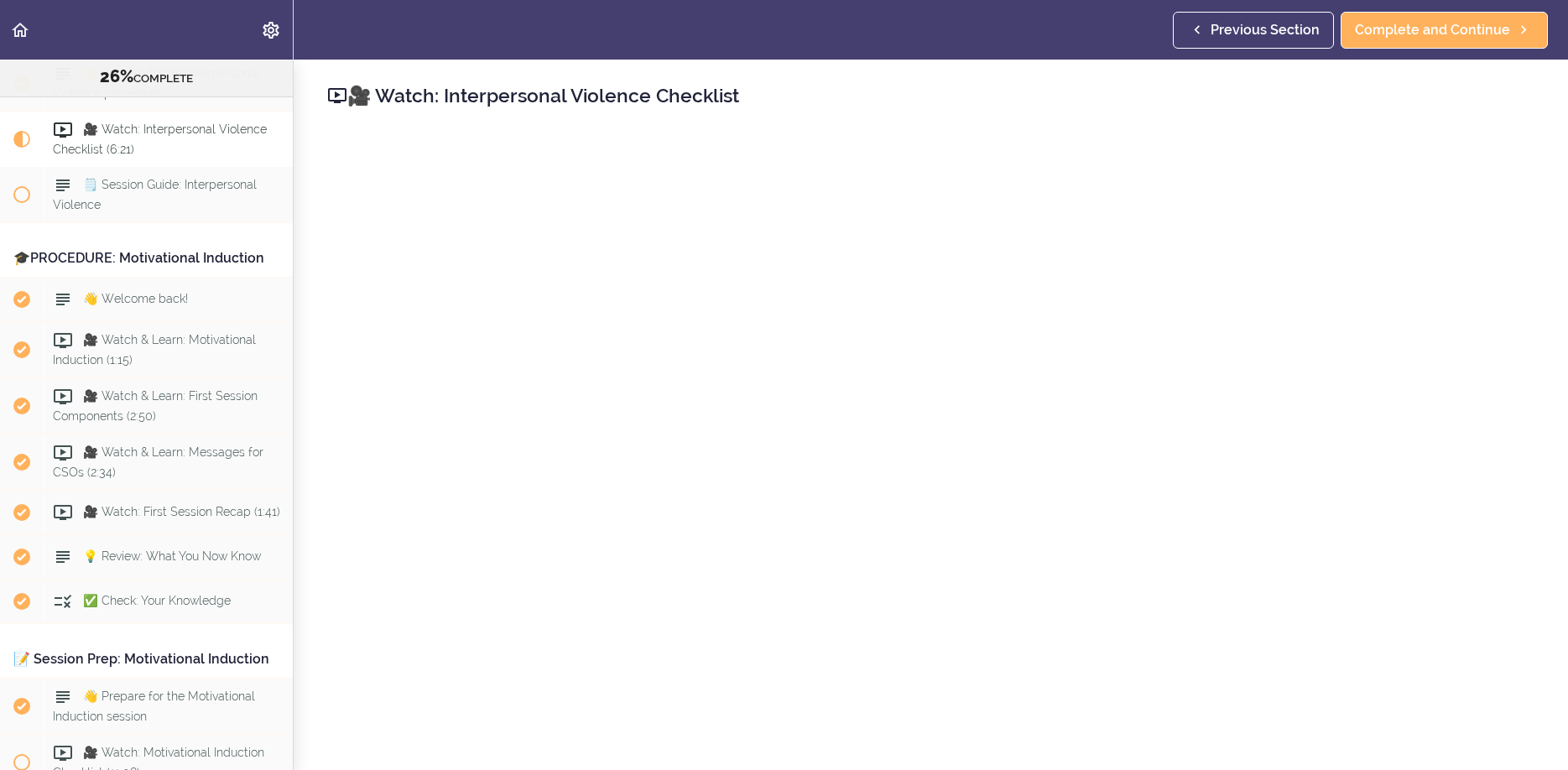
scroll to position [2611, 0]
